Goal: Task Accomplishment & Management: Complete application form

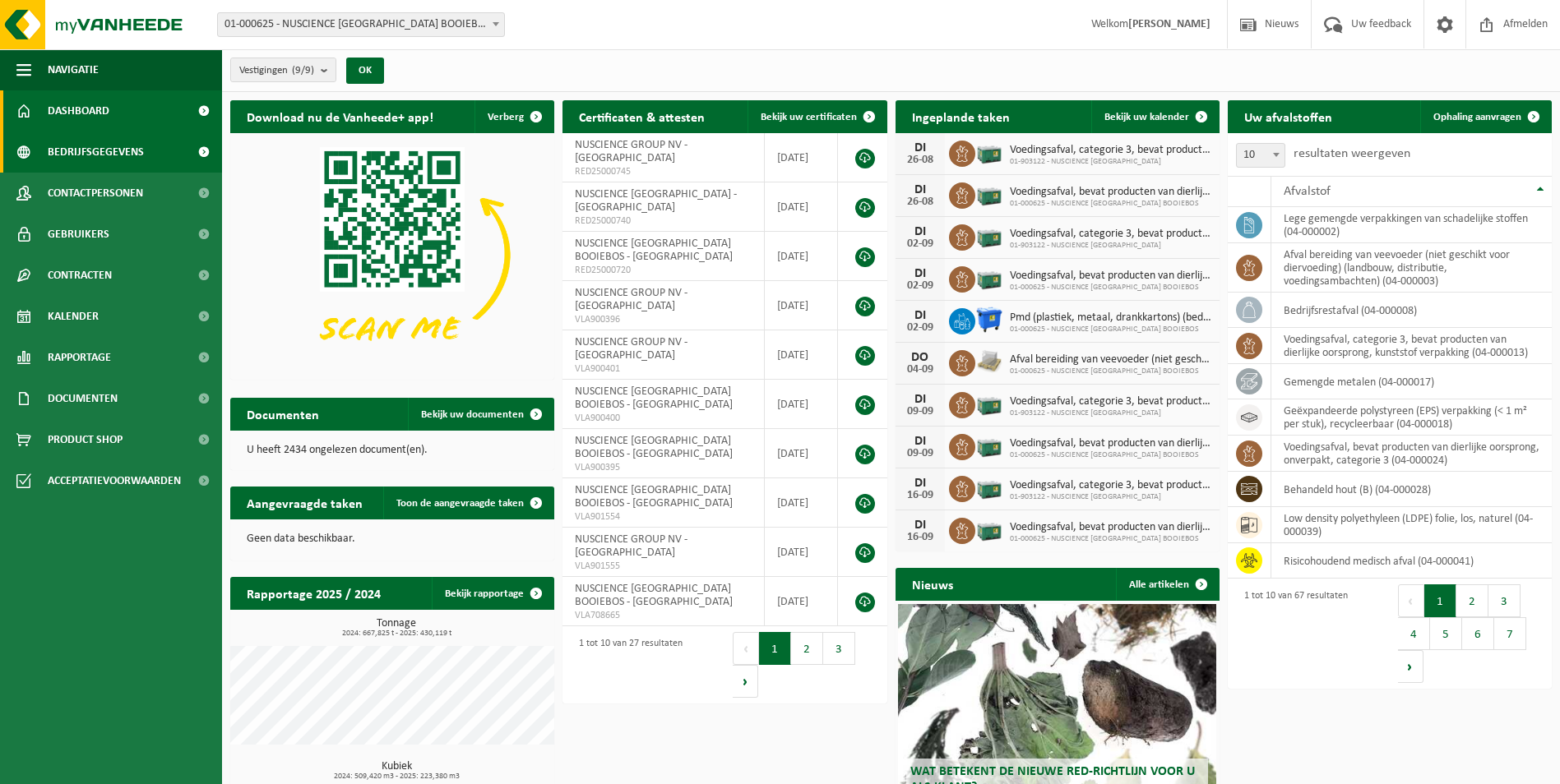
click at [117, 152] on span "Bedrijfsgegevens" at bounding box center [96, 152] width 96 height 41
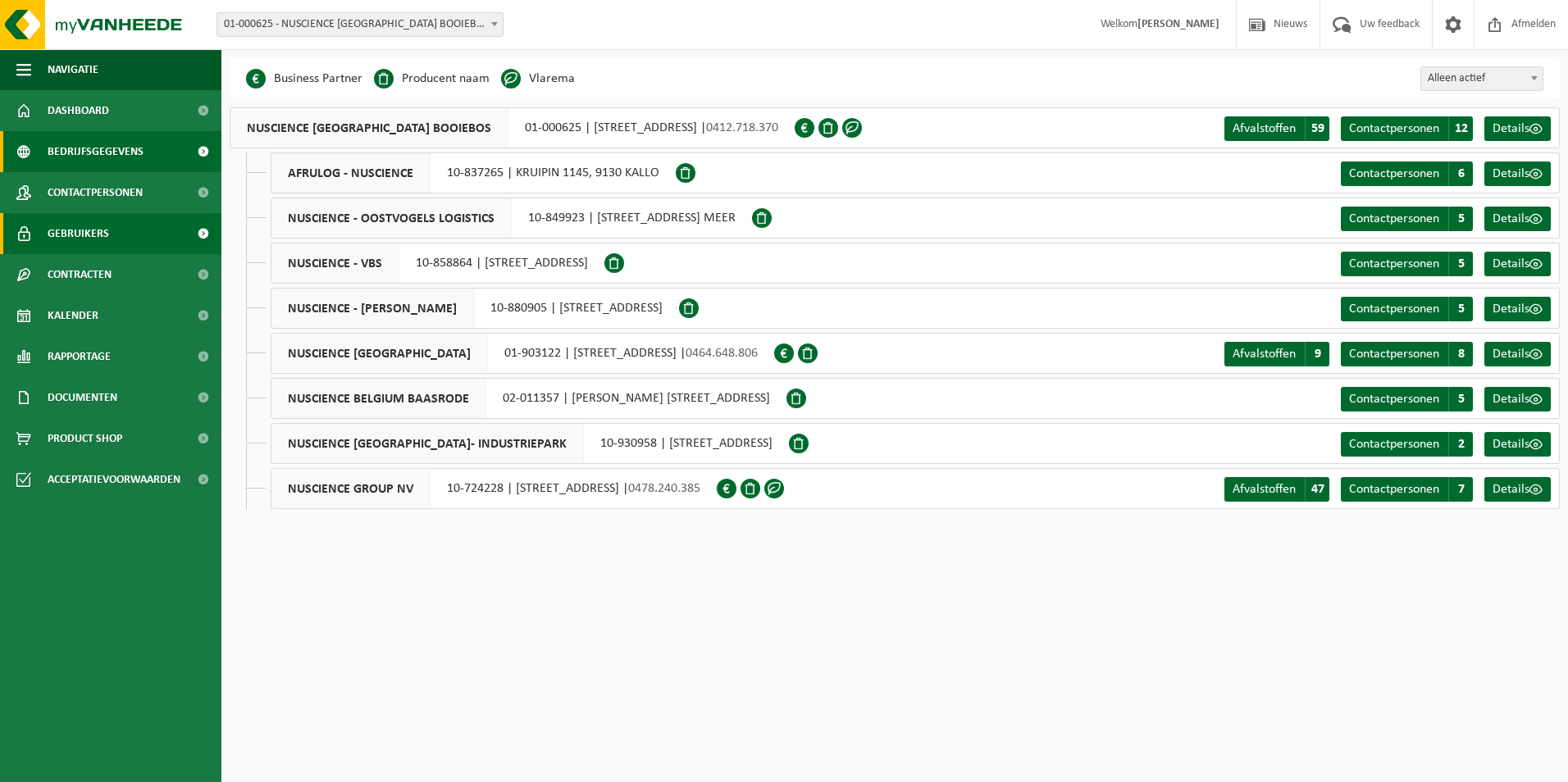
click at [100, 228] on span "Gebruikers" at bounding box center [79, 234] width 61 height 41
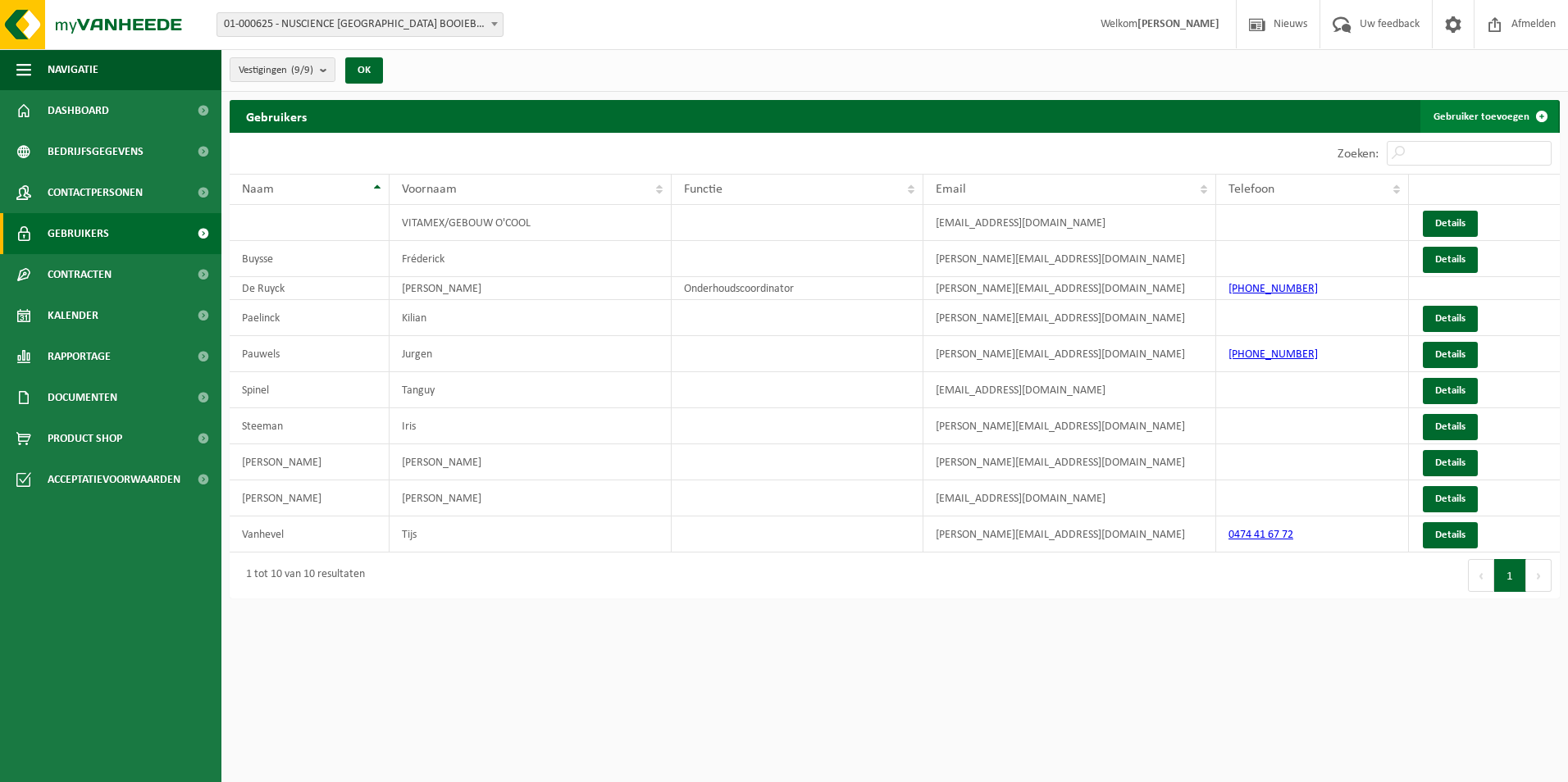
click at [1464, 109] on link "Gebruiker toevoegen" at bounding box center [1489, 116] width 138 height 33
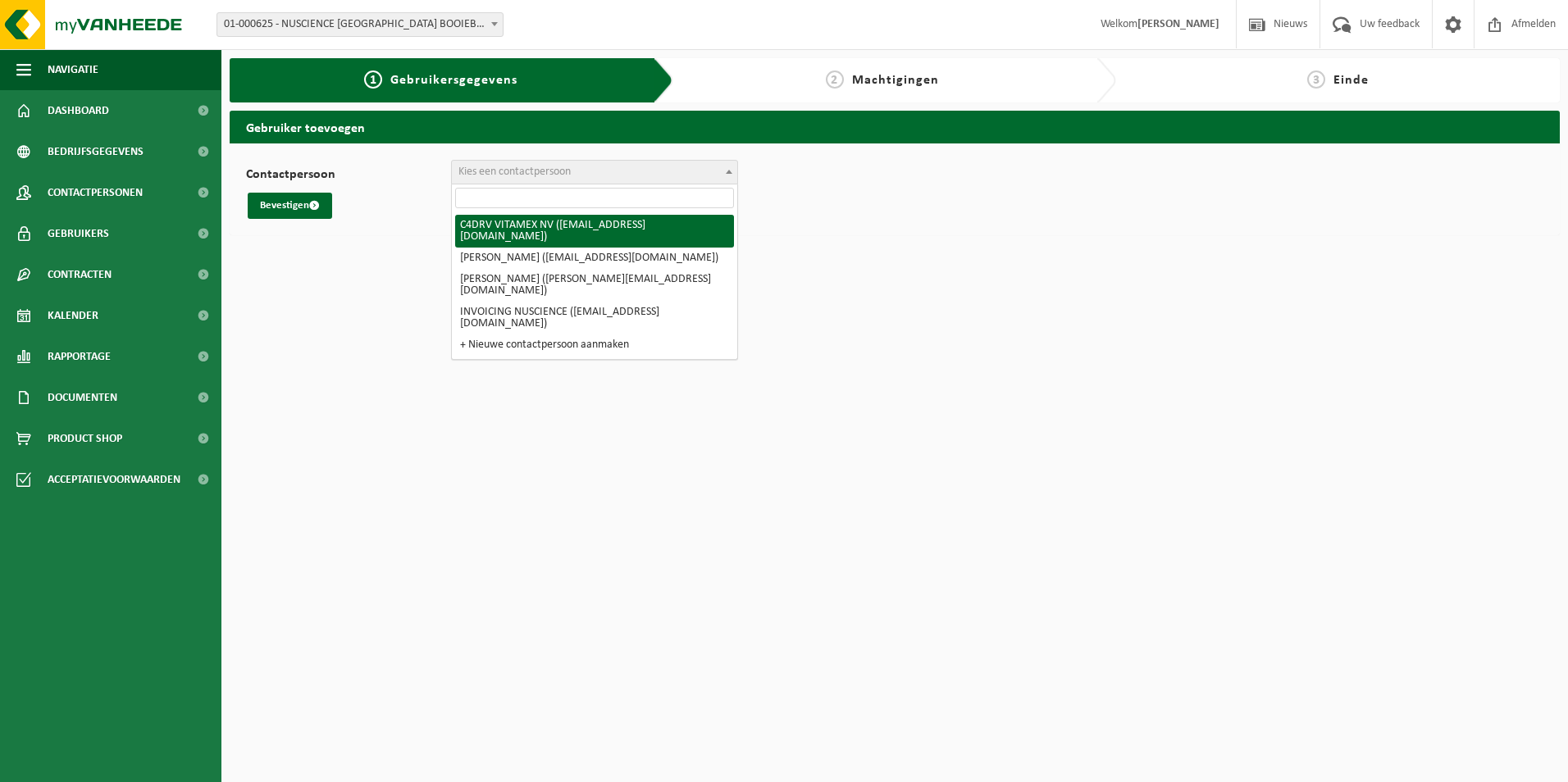
click at [545, 179] on span "Kies een contactpersoon" at bounding box center [595, 172] width 286 height 23
click at [434, 22] on span "01-000625 - NUSCIENCE [GEOGRAPHIC_DATA] BOOIEBOS - [GEOGRAPHIC_DATA]" at bounding box center [360, 25] width 286 height 23
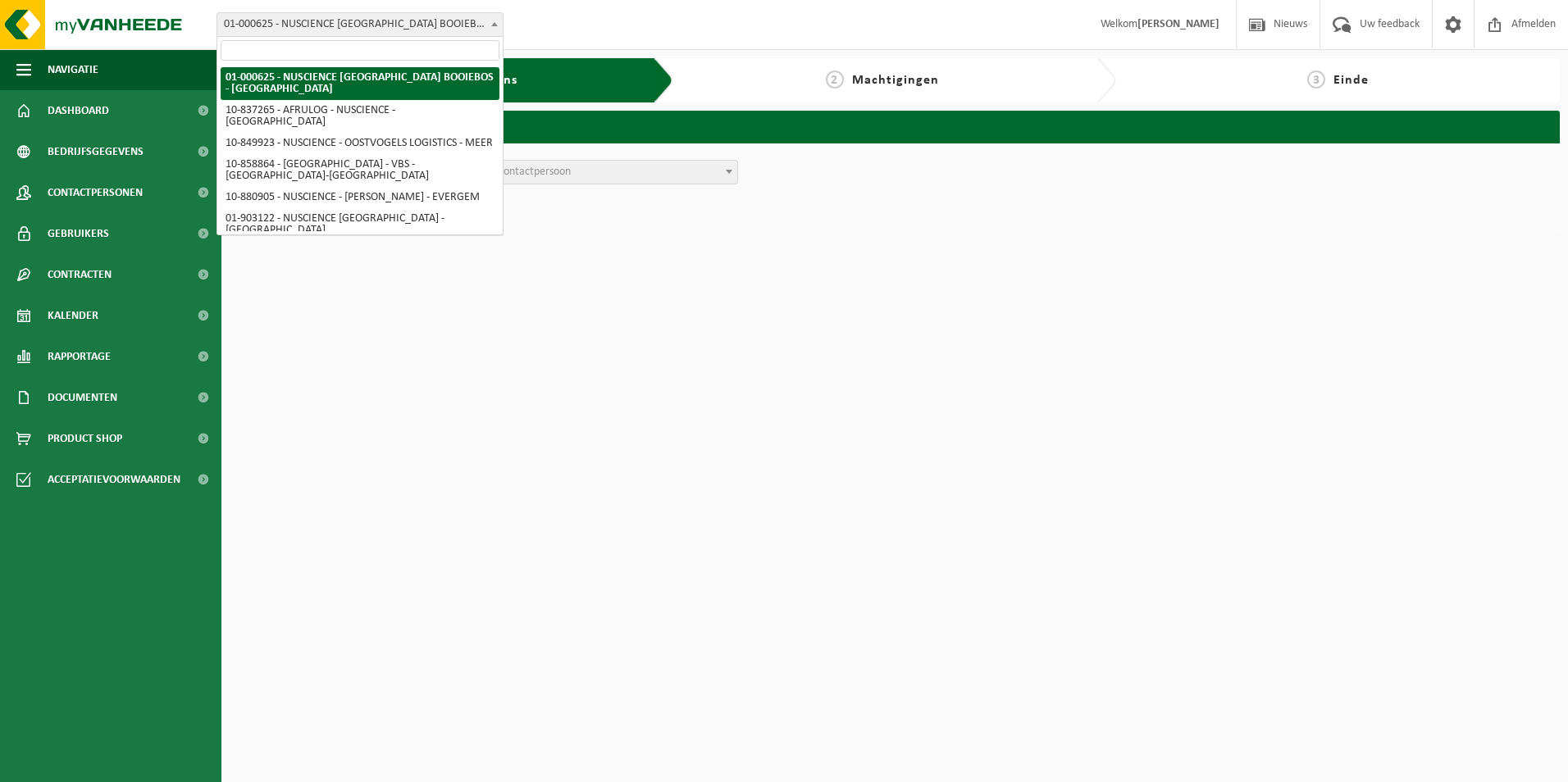
click at [431, 22] on span "01-000625 - NUSCIENCE [GEOGRAPHIC_DATA] BOOIEBOS - [GEOGRAPHIC_DATA]" at bounding box center [360, 25] width 286 height 23
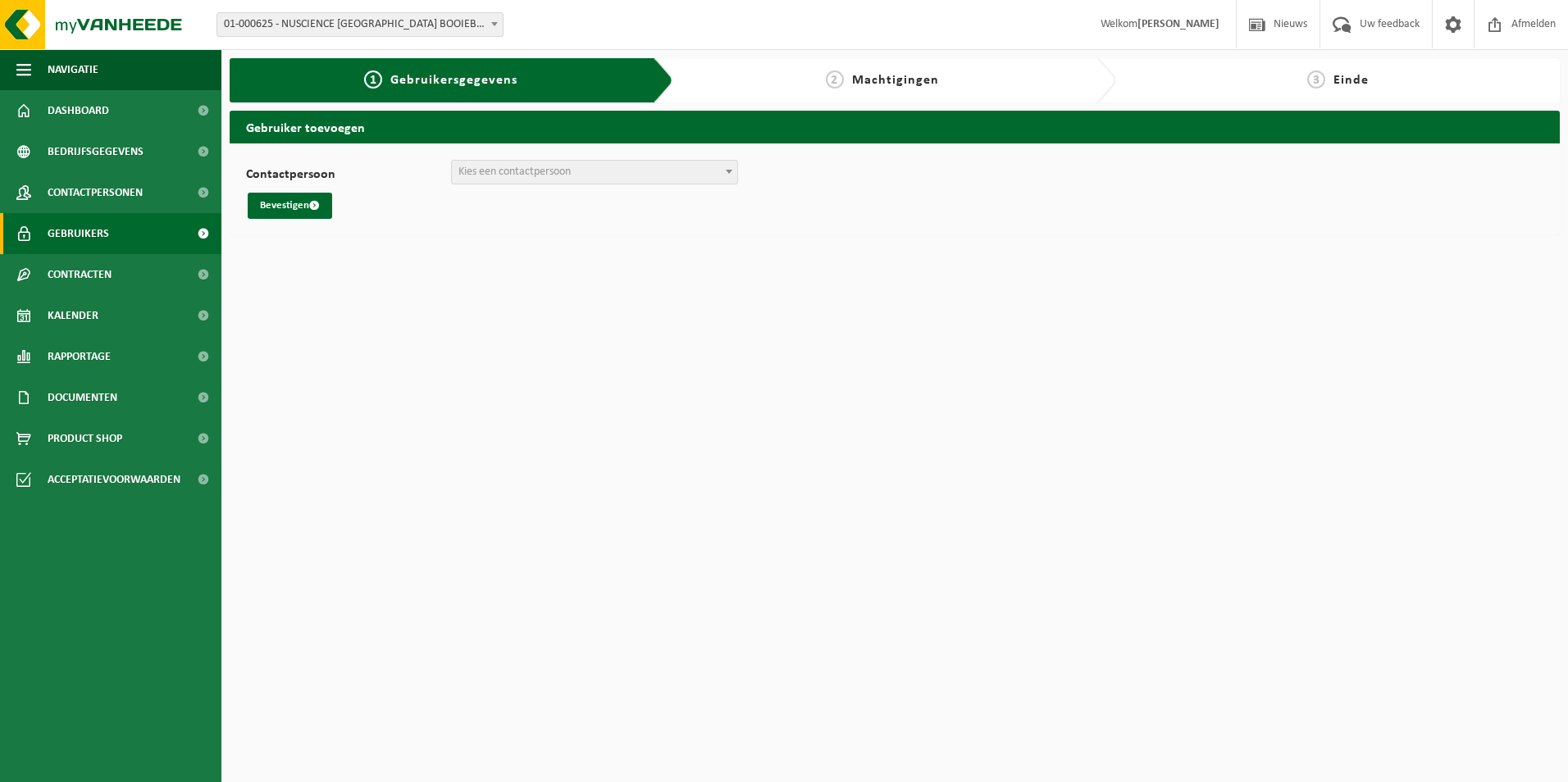
click at [109, 234] on link "Gebruikers" at bounding box center [110, 234] width 221 height 41
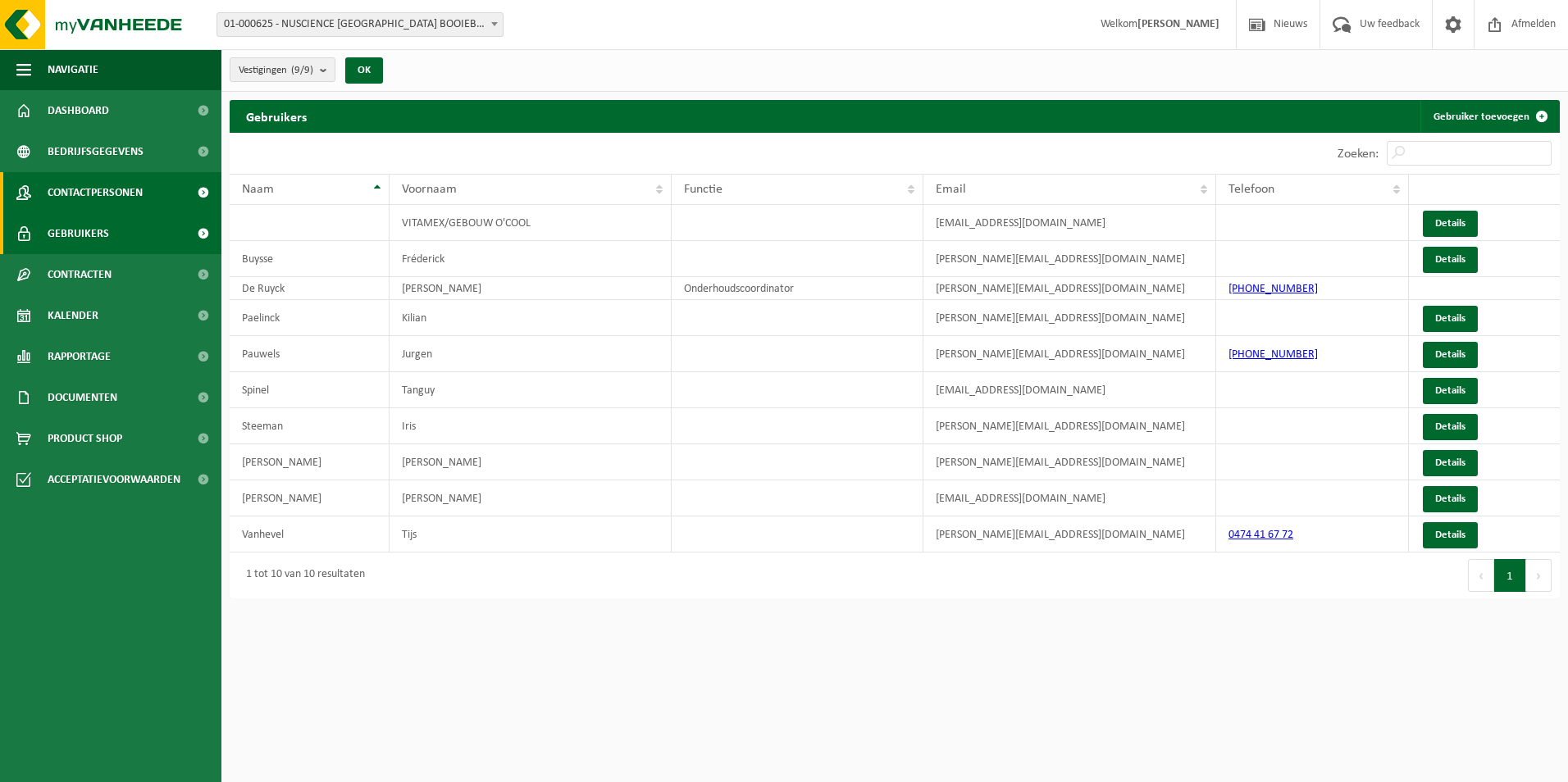
click at [147, 188] on link "Contactpersonen" at bounding box center [110, 193] width 221 height 41
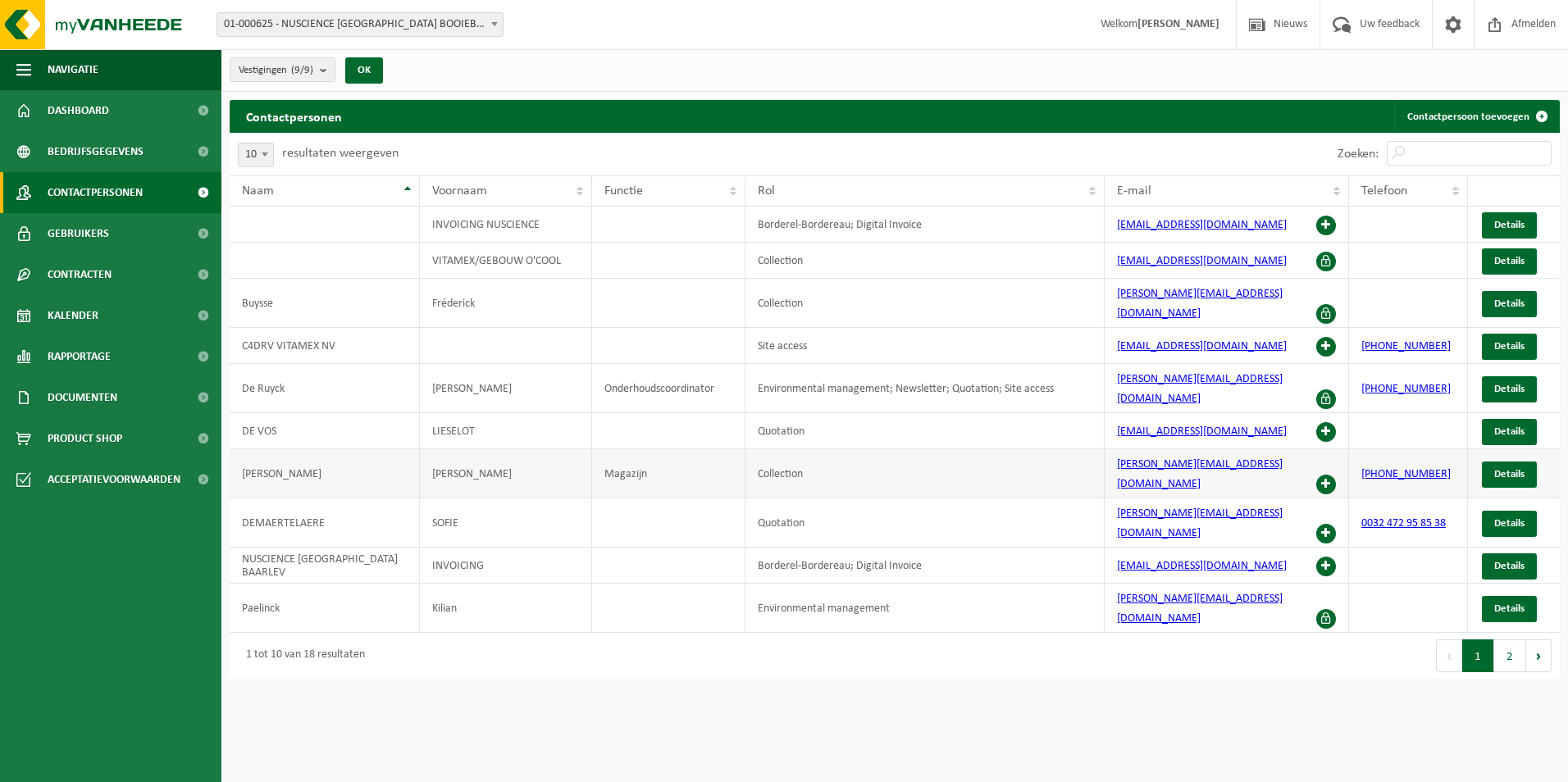
click at [1323, 475] on span at bounding box center [1326, 485] width 20 height 20
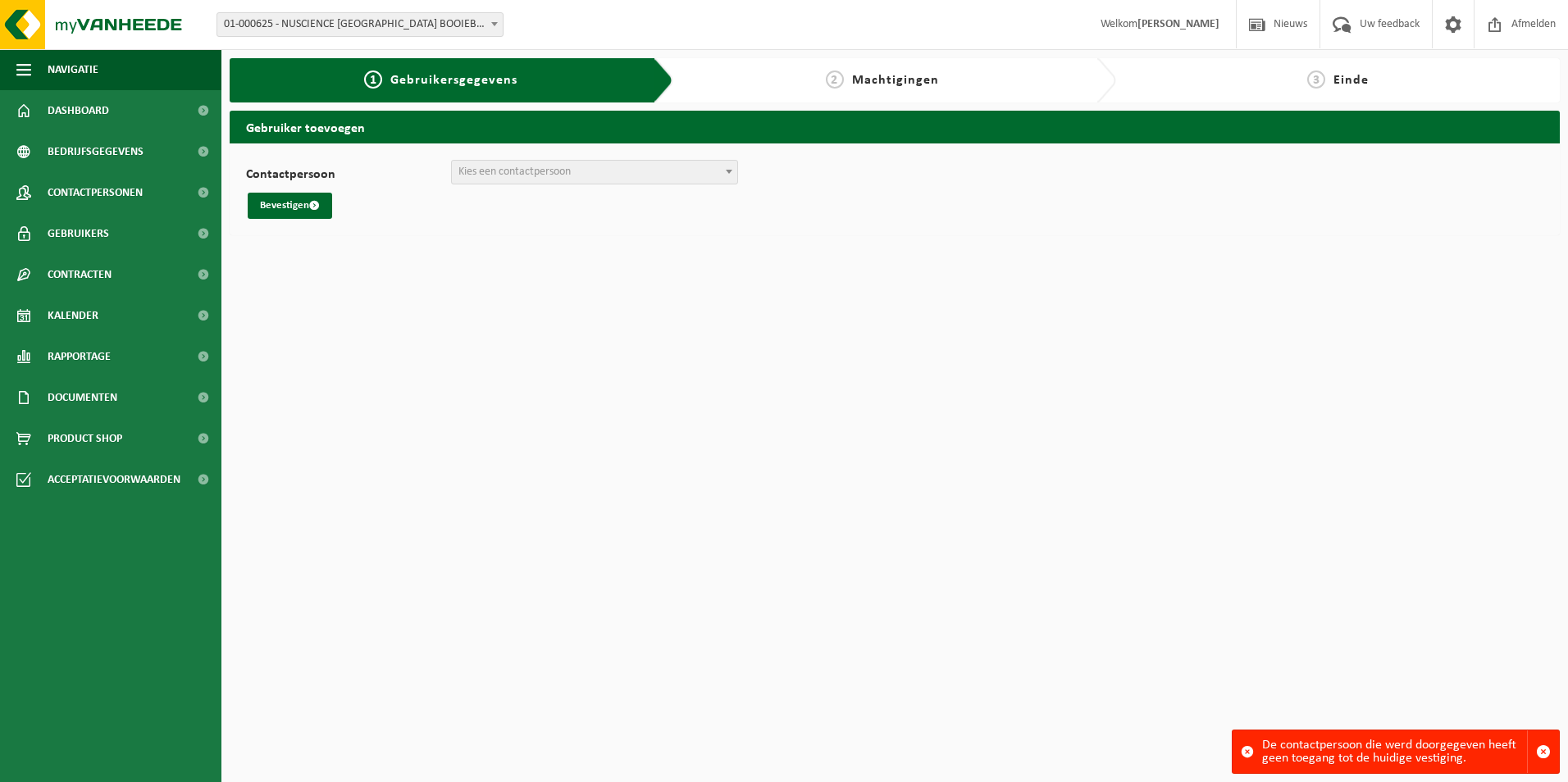
click at [333, 27] on span "01-000625 - NUSCIENCE [GEOGRAPHIC_DATA] BOOIEBOS - [GEOGRAPHIC_DATA]" at bounding box center [360, 25] width 286 height 23
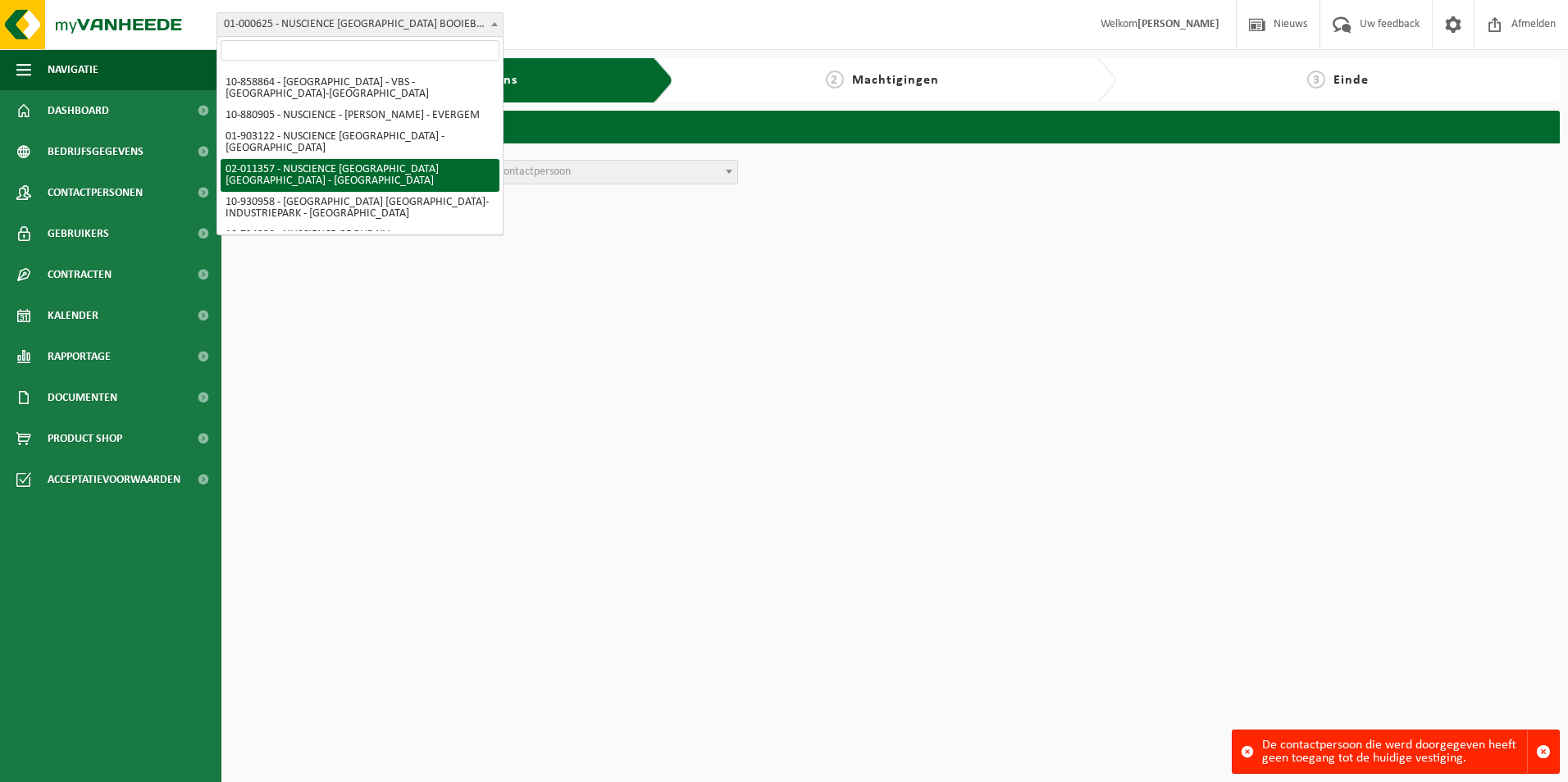
scroll to position [85, 0]
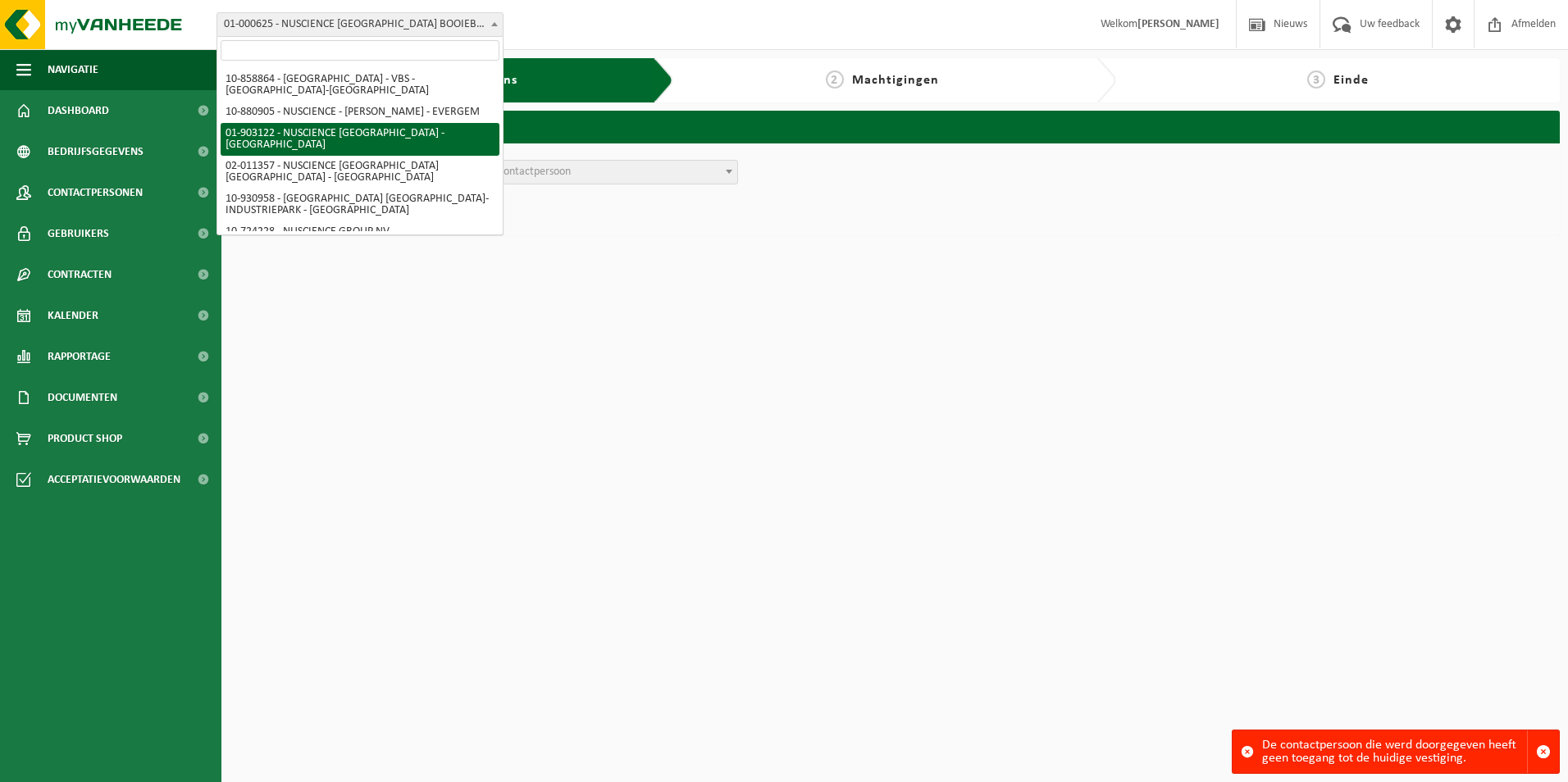
select select "1022"
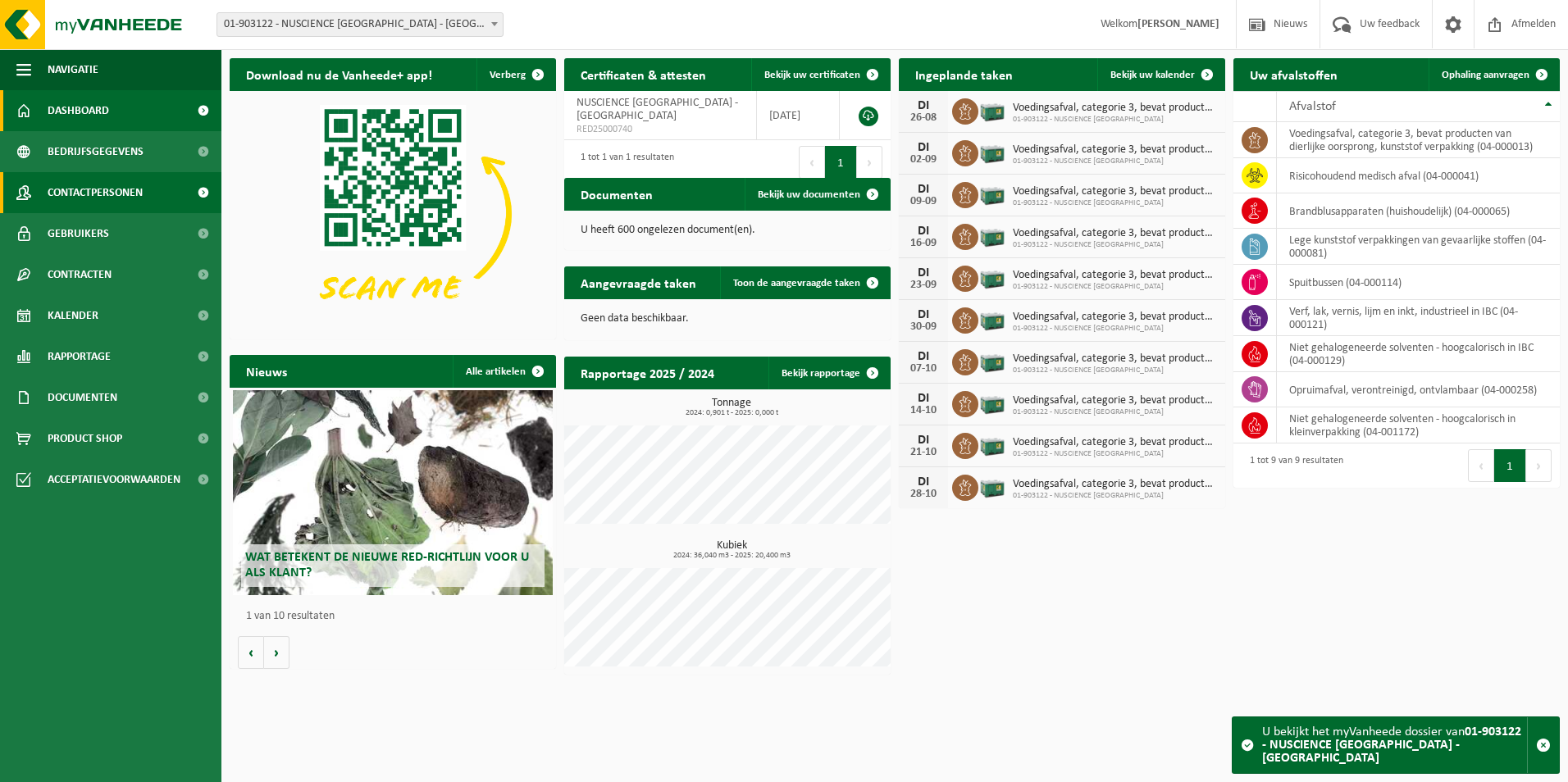
click at [95, 193] on span "Contactpersonen" at bounding box center [95, 193] width 95 height 41
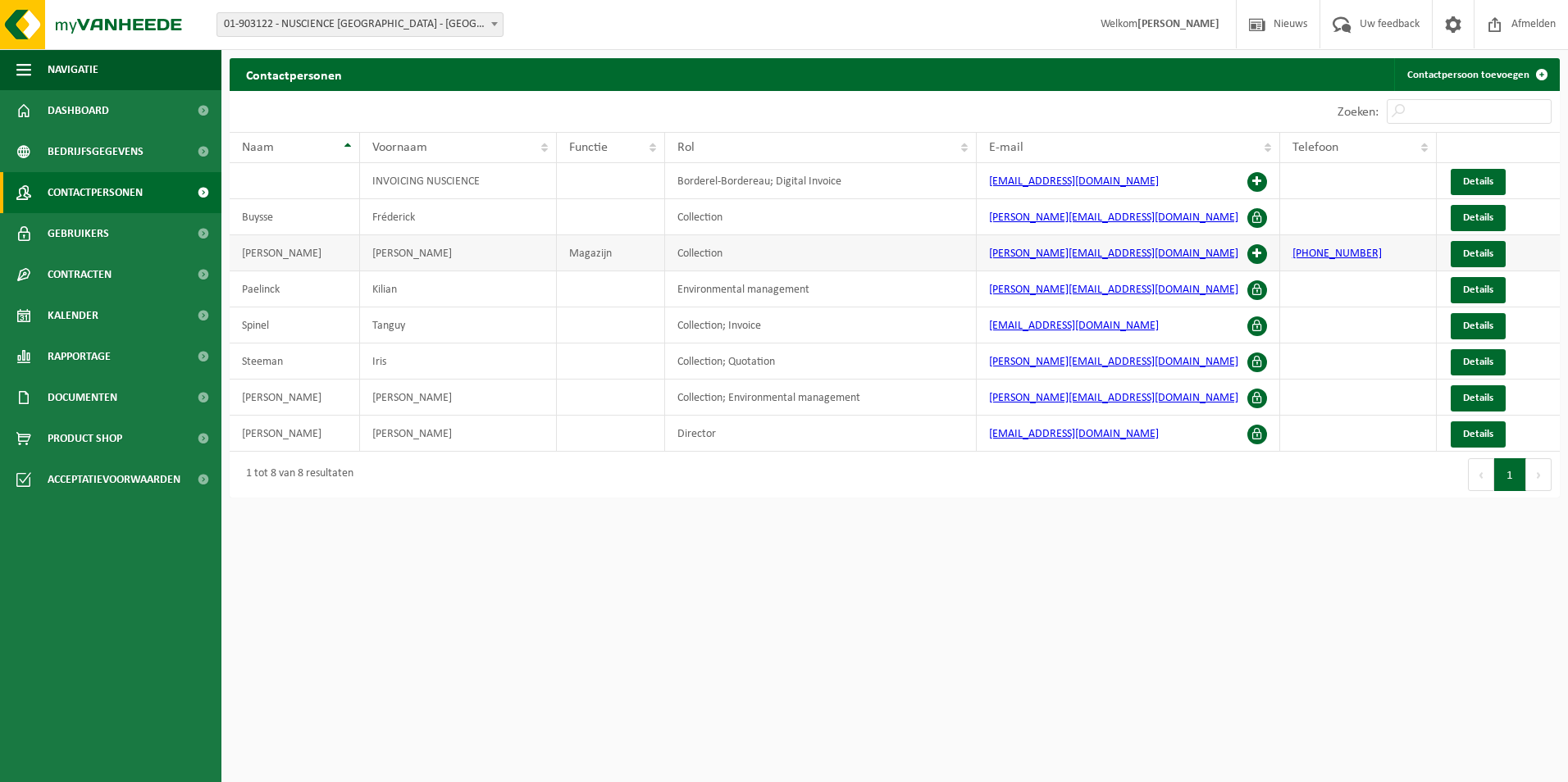
click at [1263, 255] on span at bounding box center [1257, 254] width 20 height 20
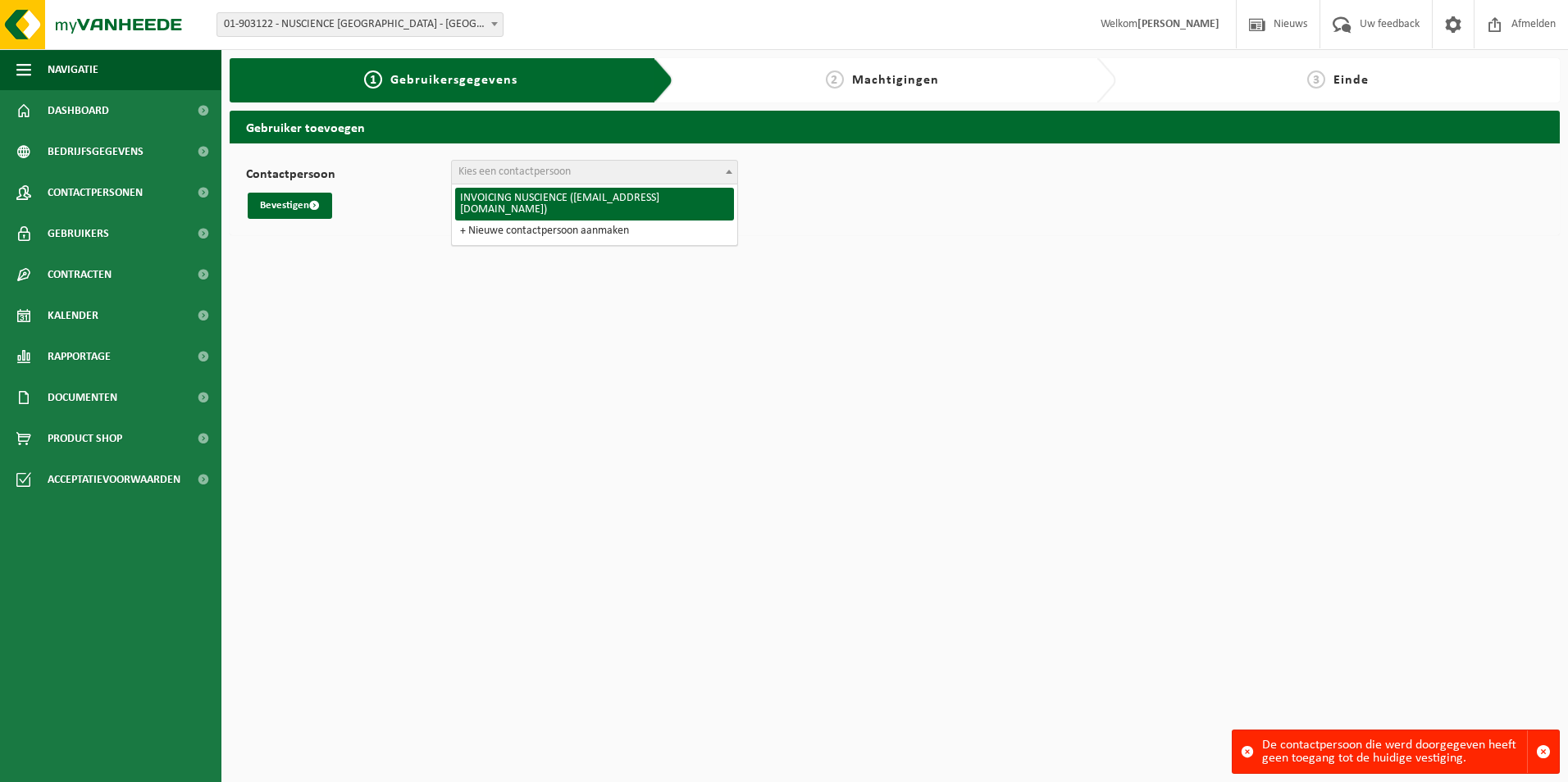
click at [615, 171] on span "Kies een contactpersoon" at bounding box center [595, 172] width 286 height 23
click at [608, 175] on span "Kies een contactpersoon" at bounding box center [595, 172] width 286 height 23
